Goal: Find specific page/section

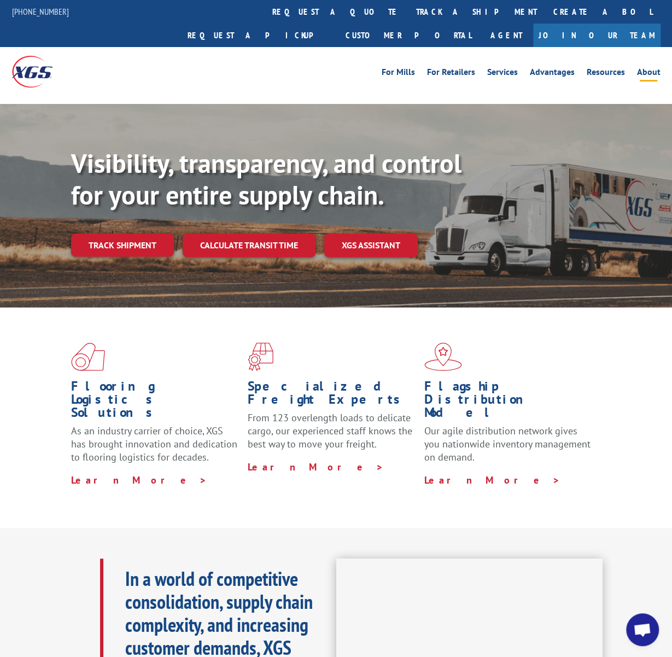
click at [653, 68] on link "About" at bounding box center [649, 74] width 24 height 12
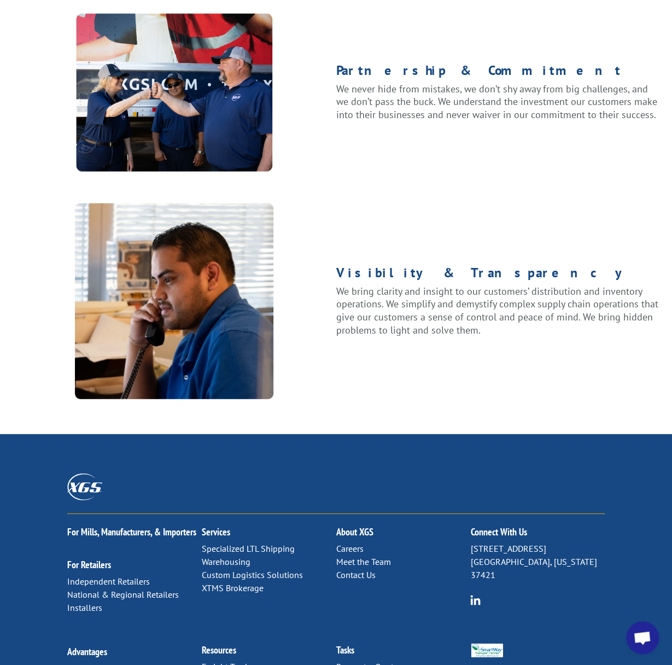
scroll to position [1241, 0]
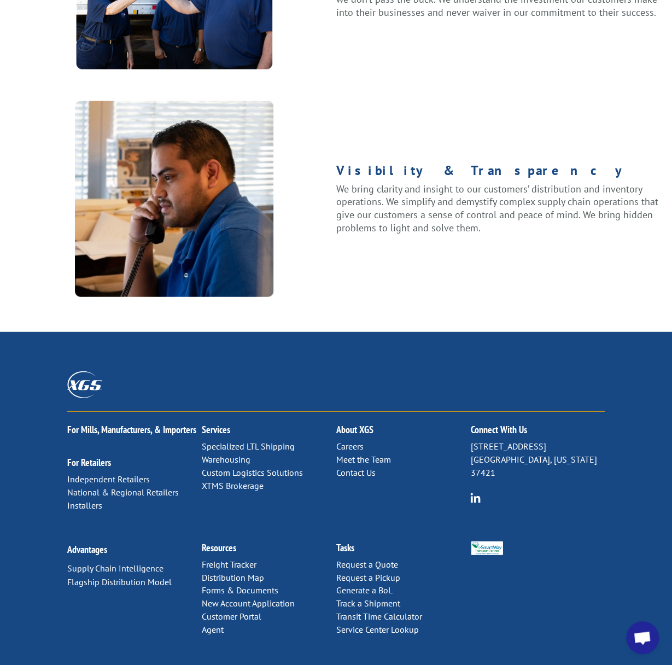
click at [360, 454] on link "Meet the Team" at bounding box center [363, 459] width 55 height 11
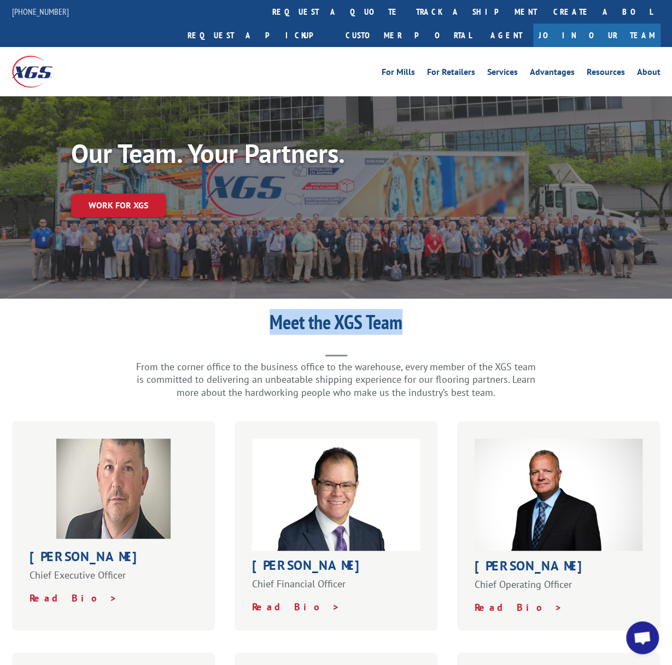
drag, startPoint x: 265, startPoint y: 303, endPoint x: 404, endPoint y: 295, distance: 139.2
click at [404, 312] on h1 "Meet the XGS Team" at bounding box center [337, 324] width 438 height 25
drag, startPoint x: 405, startPoint y: 298, endPoint x: 338, endPoint y: 299, distance: 66.7
click at [338, 312] on h1 "Meet the XGS Team" at bounding box center [337, 324] width 438 height 25
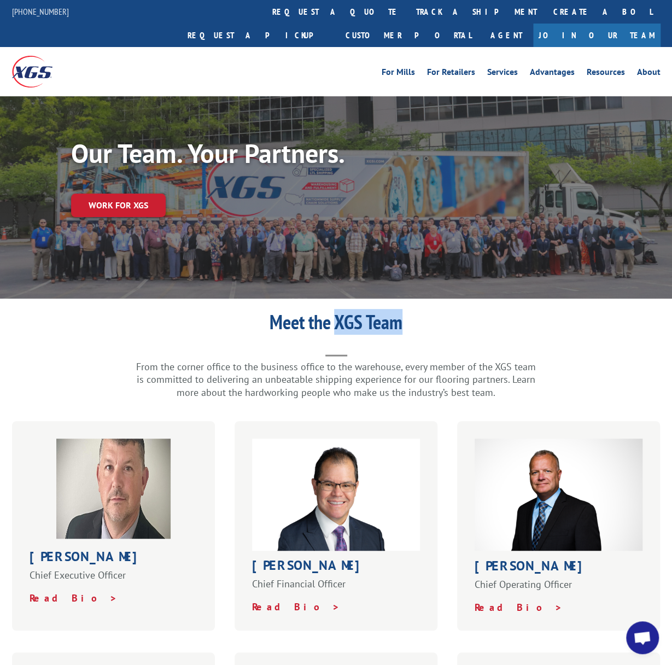
click at [338, 312] on h1 "Meet the XGS Team" at bounding box center [337, 324] width 438 height 25
